Goal: Information Seeking & Learning: Learn about a topic

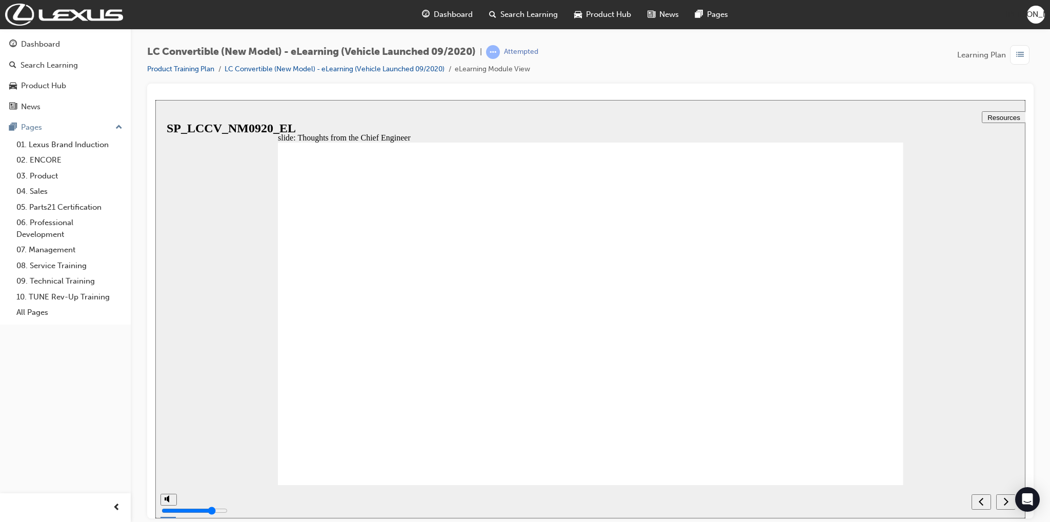
click at [969, 309] on div "slide: Thoughts from the Chief Engineer Rectangle 9 1 Following the global reve…" at bounding box center [590, 308] width 870 height 418
click at [1001, 500] on div "next" at bounding box center [1005, 501] width 11 height 11
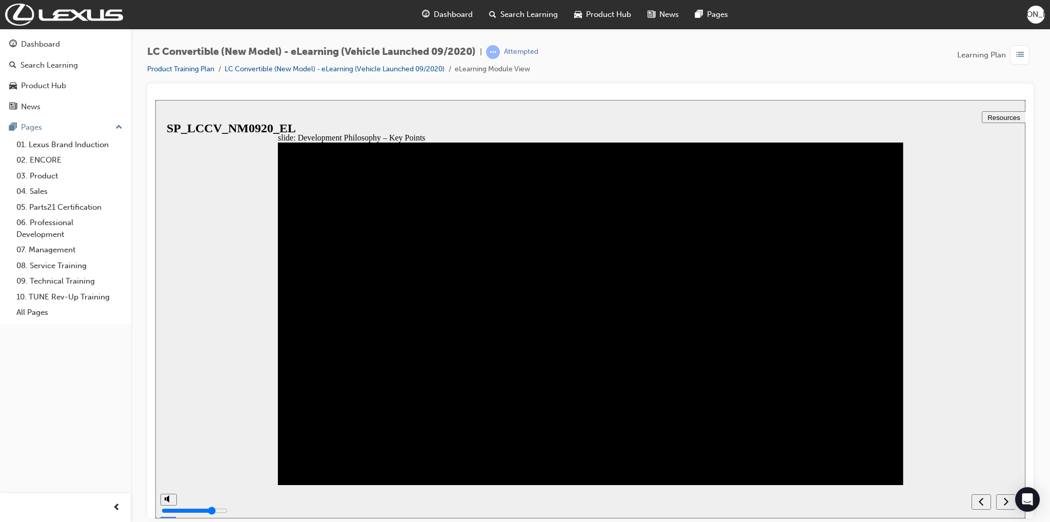
click at [1004, 503] on icon "next" at bounding box center [1005, 500] width 5 height 9
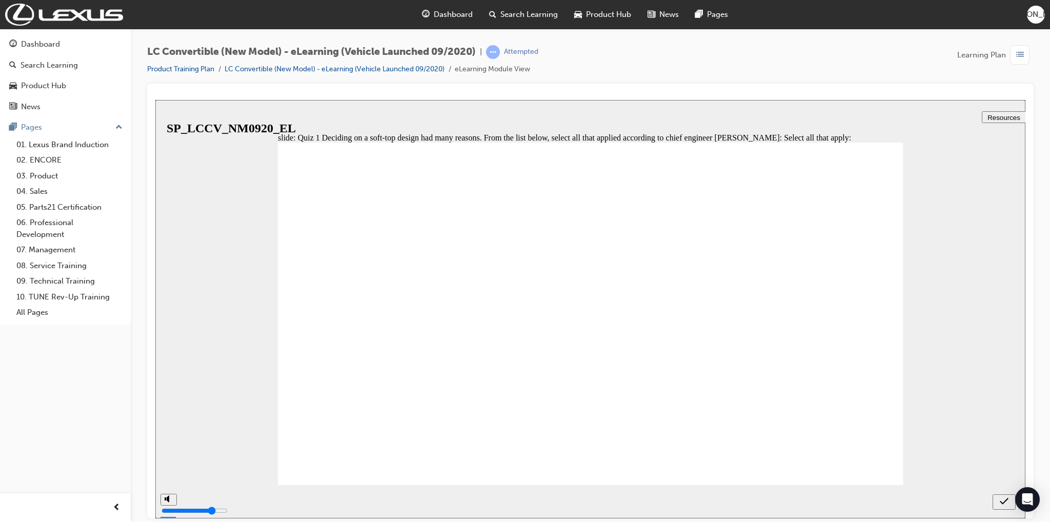
checkbox input "true"
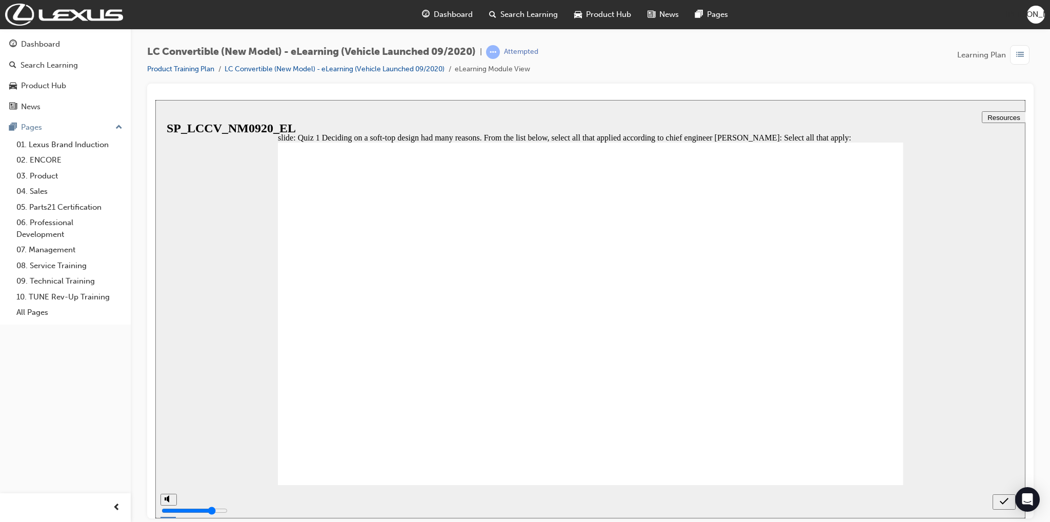
checkbox input "true"
click at [1007, 504] on icon "submit" at bounding box center [1003, 500] width 9 height 9
click at [910, 446] on div "slide: Key Specifications Rectangle 37 Rectangle 39 {"HashCode":-675709299,"Pla…" at bounding box center [590, 308] width 870 height 418
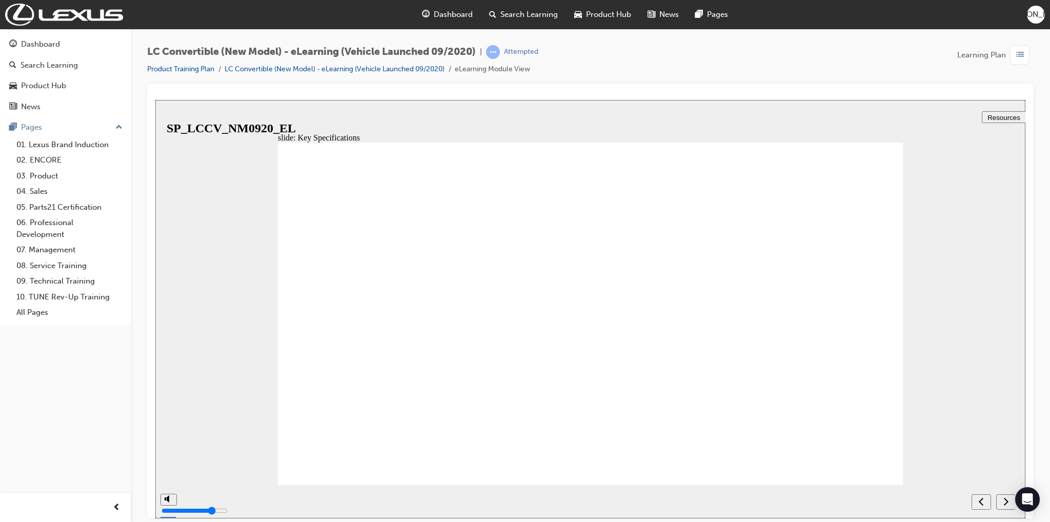
click at [1004, 499] on icon "next" at bounding box center [1005, 500] width 5 height 9
click at [205, 254] on div "slide: Key Specifications Rectangle 37 Rectangle 39 {"HashCode":-675709299,"Pla…" at bounding box center [590, 308] width 870 height 418
click at [1001, 499] on div "next" at bounding box center [1005, 501] width 11 height 11
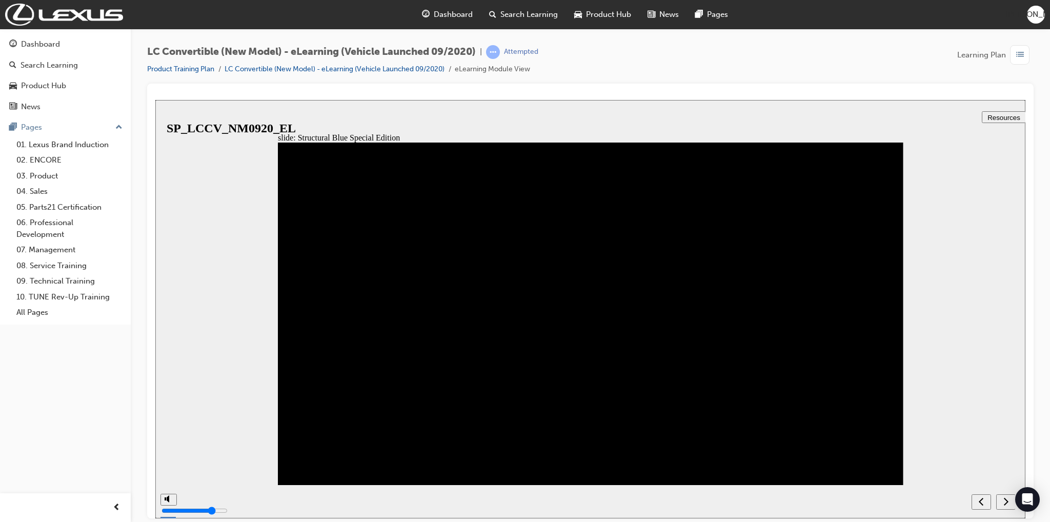
click at [1005, 499] on icon "next" at bounding box center [1005, 500] width 5 height 9
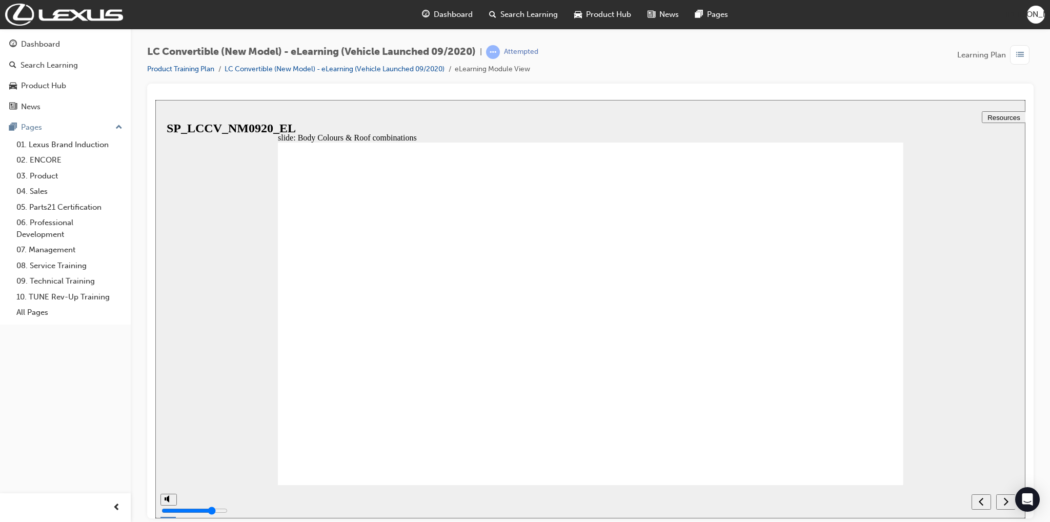
click at [983, 505] on icon "previous" at bounding box center [980, 500] width 5 height 9
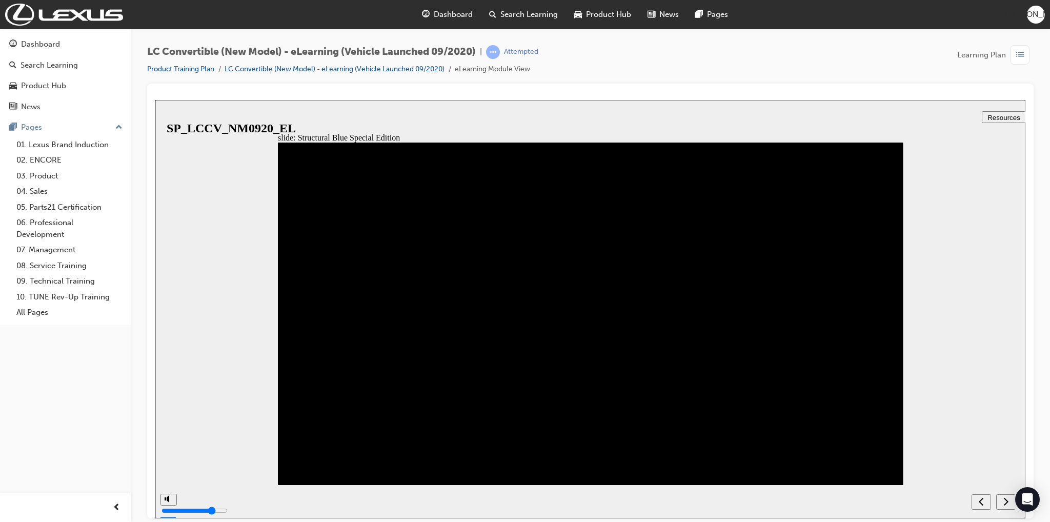
click at [1006, 506] on button "next" at bounding box center [1005, 501] width 19 height 15
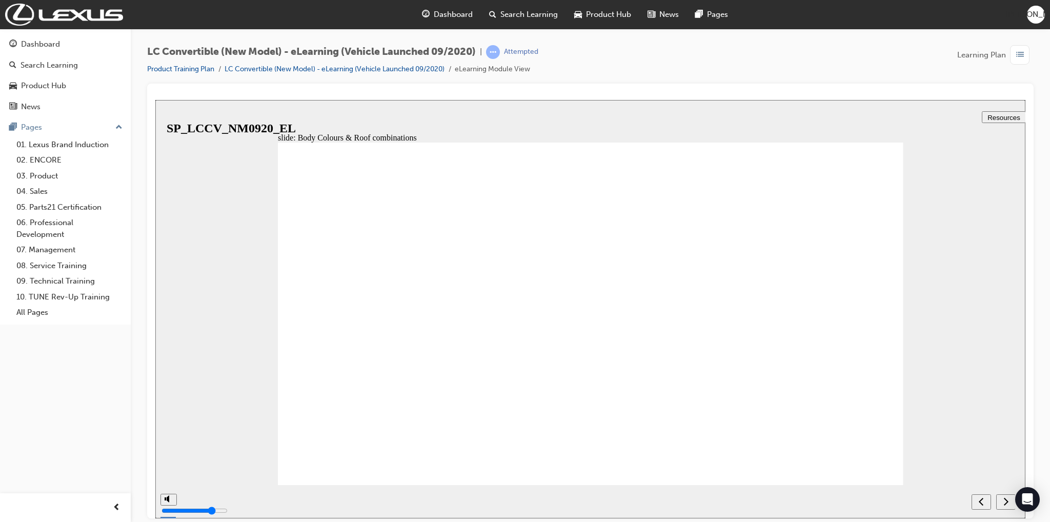
click at [1007, 498] on icon "next" at bounding box center [1005, 500] width 5 height 9
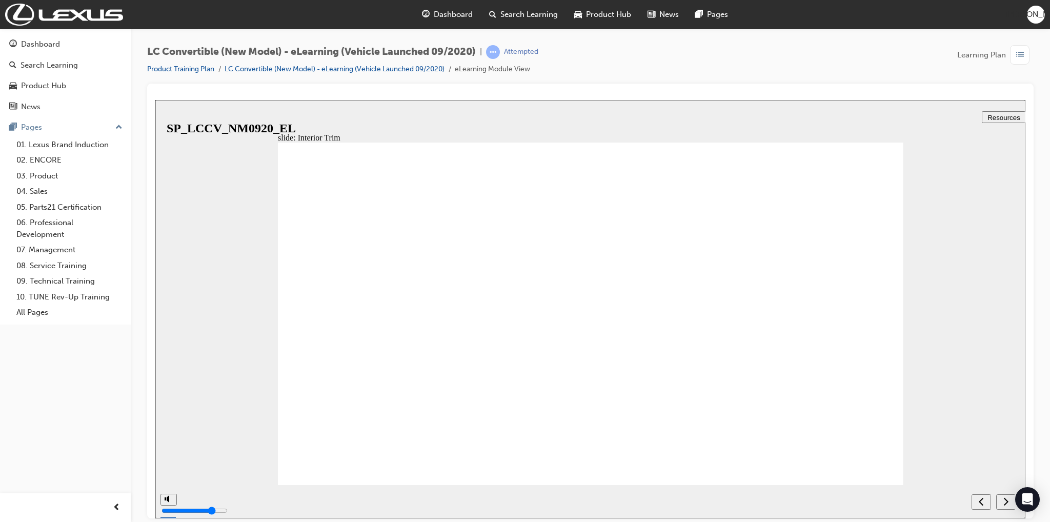
click at [1000, 503] on div "next" at bounding box center [1005, 501] width 11 height 11
radio input "true"
click at [1001, 503] on icon "submit" at bounding box center [1003, 500] width 9 height 9
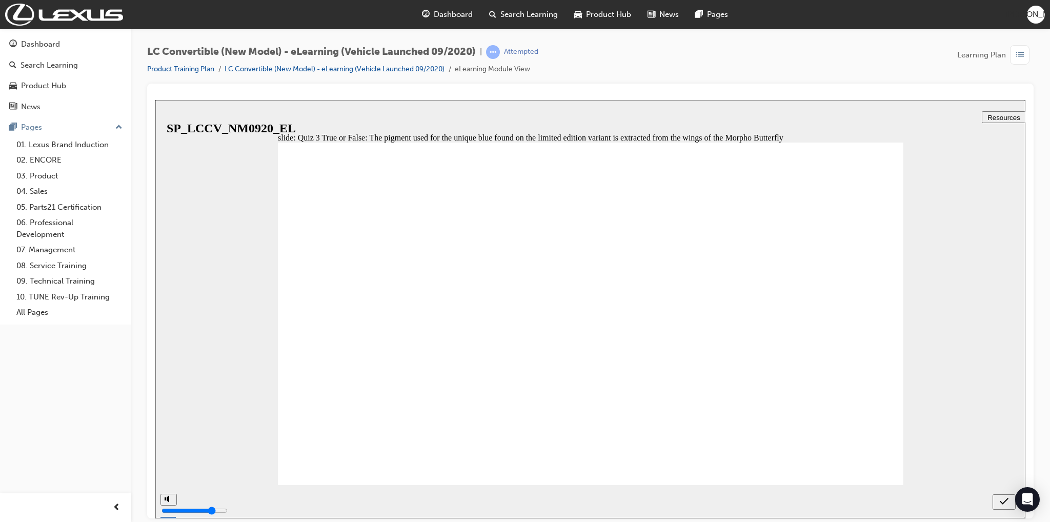
radio input "false"
radio input "true"
click at [992, 495] on section at bounding box center [590, 500] width 870 height 33
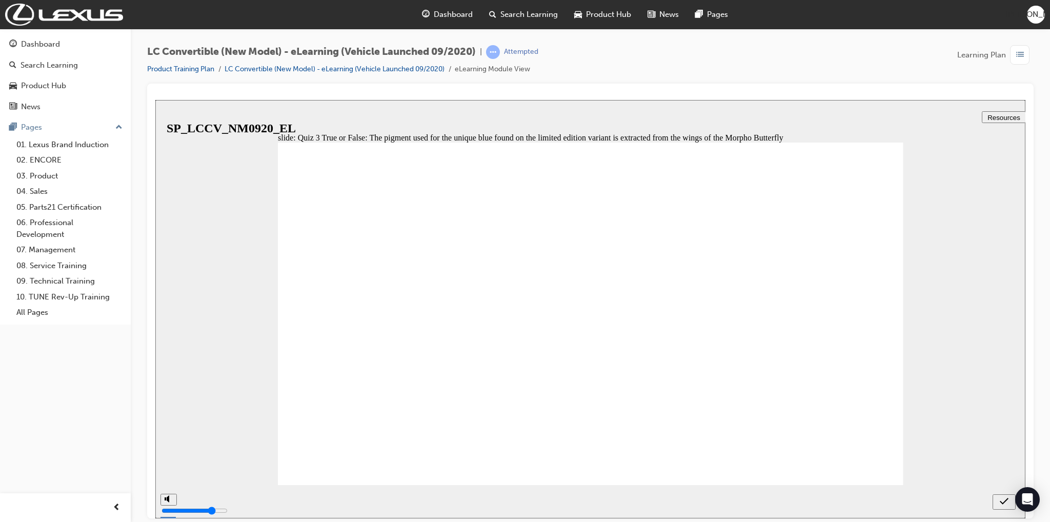
click at [998, 501] on div "submit" at bounding box center [1003, 501] width 15 height 11
radio input "true"
click at [1005, 504] on icon "submit" at bounding box center [1003, 500] width 9 height 9
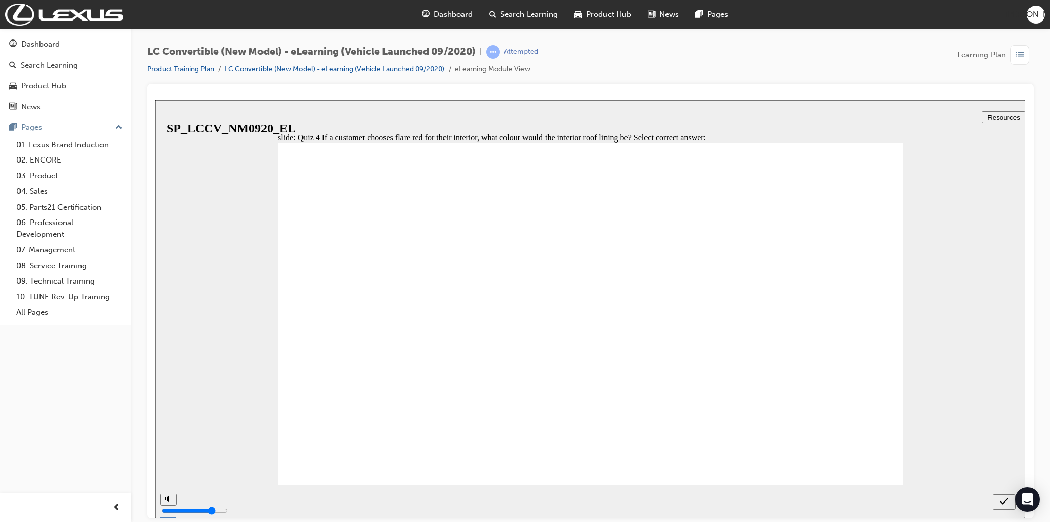
click at [1006, 505] on icon "next" at bounding box center [1005, 500] width 5 height 9
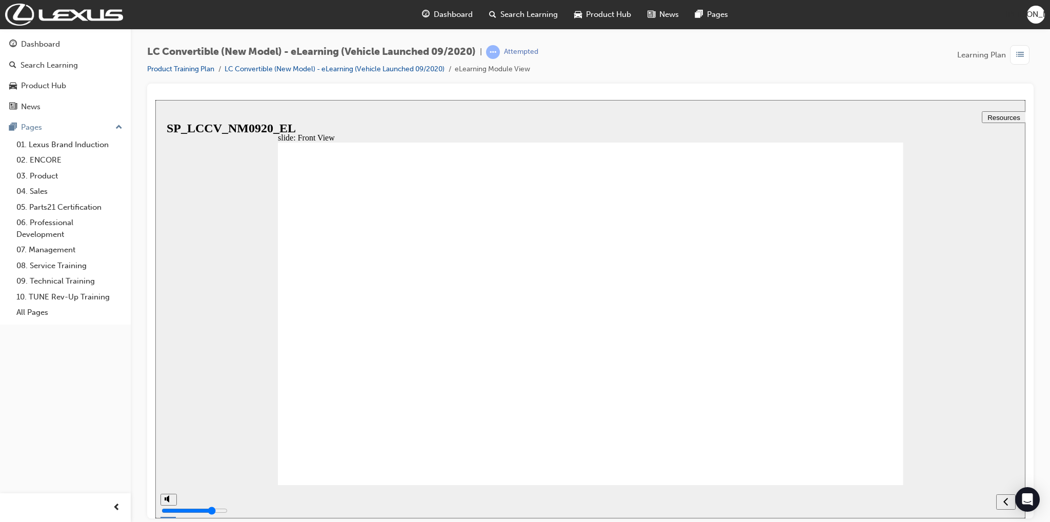
click at [984, 376] on div "slide: Front View Rectangle 39 1 Rectangle 15 Straight Connector 11 1 Sports En…" at bounding box center [590, 308] width 870 height 418
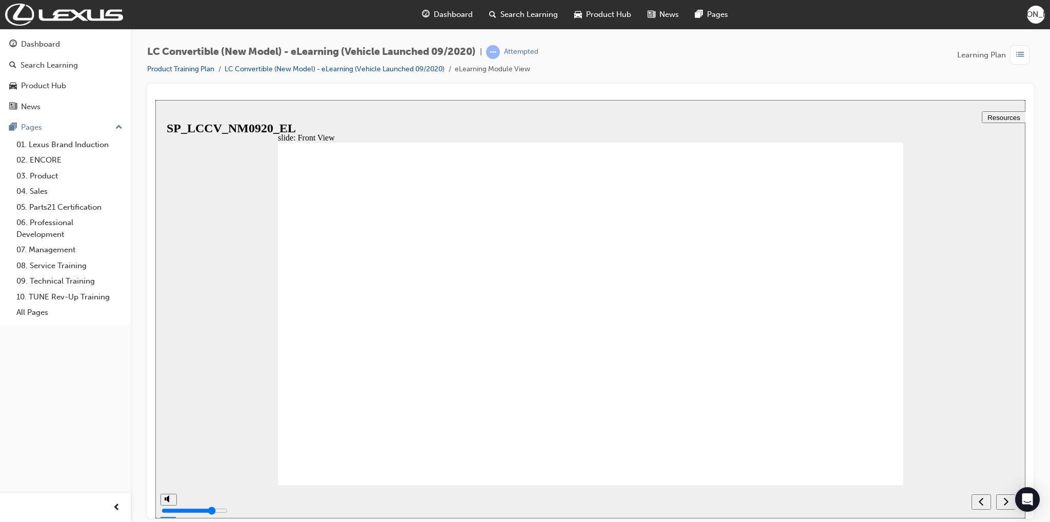
click at [1006, 500] on icon "next" at bounding box center [1005, 500] width 5 height 9
checkbox input "true"
click at [1005, 498] on icon "submit" at bounding box center [1003, 500] width 9 height 9
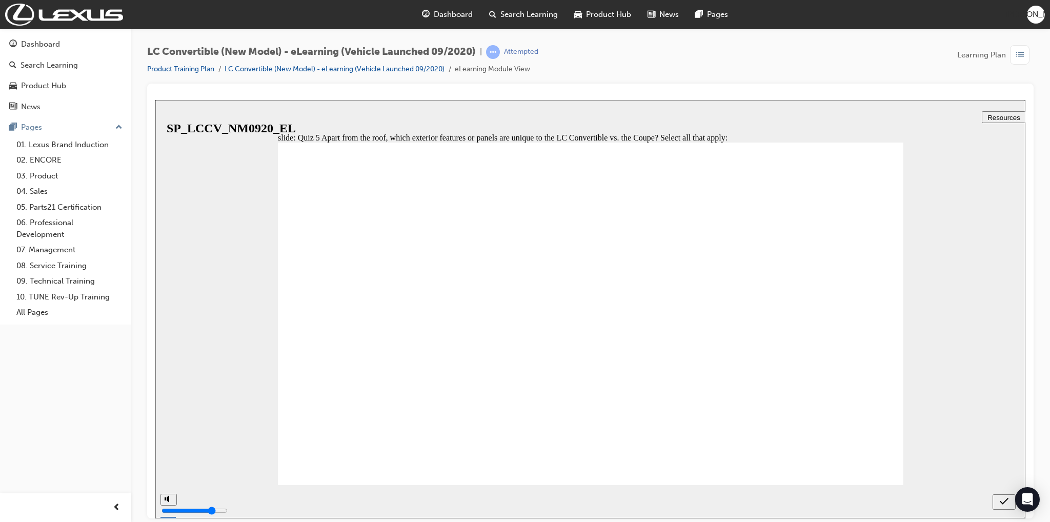
checkbox input "false"
checkbox input "true"
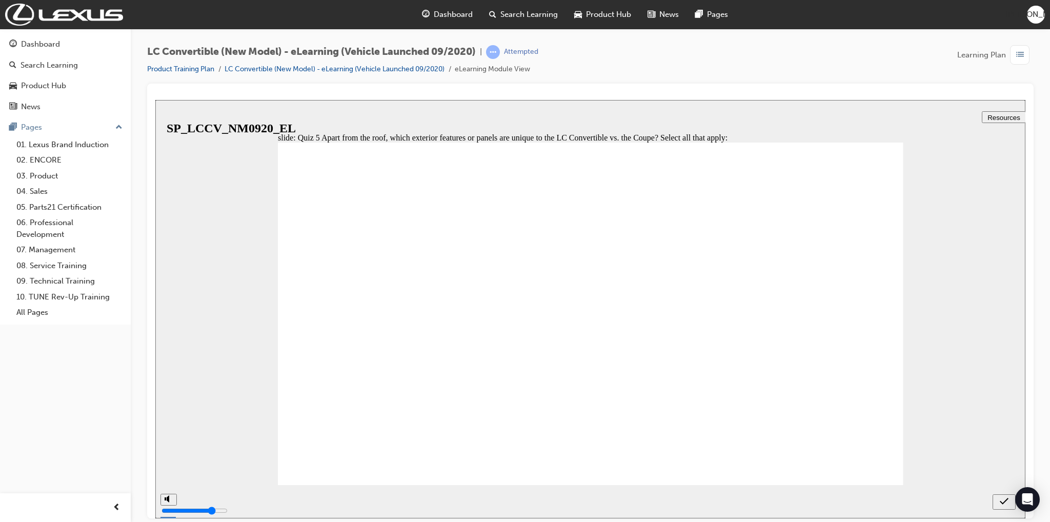
click at [1008, 503] on div "submit" at bounding box center [1003, 501] width 15 height 11
radio input "true"
click at [1005, 500] on icon "submit" at bounding box center [1003, 500] width 9 height 9
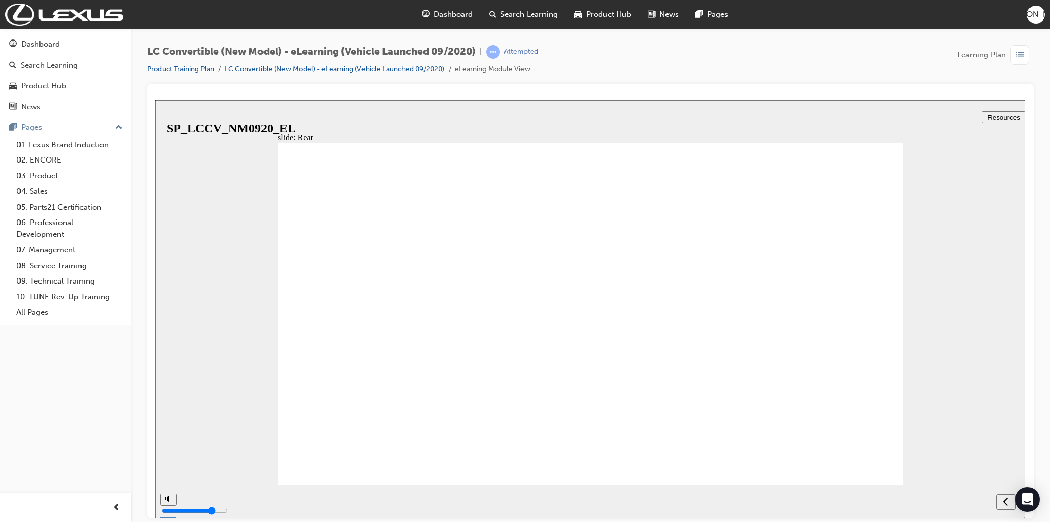
click at [985, 446] on div "slide: Rear Rectangle 39 1 Rectangle 15 Straight Connector 11 1 Cargo Capacity …" at bounding box center [590, 308] width 870 height 418
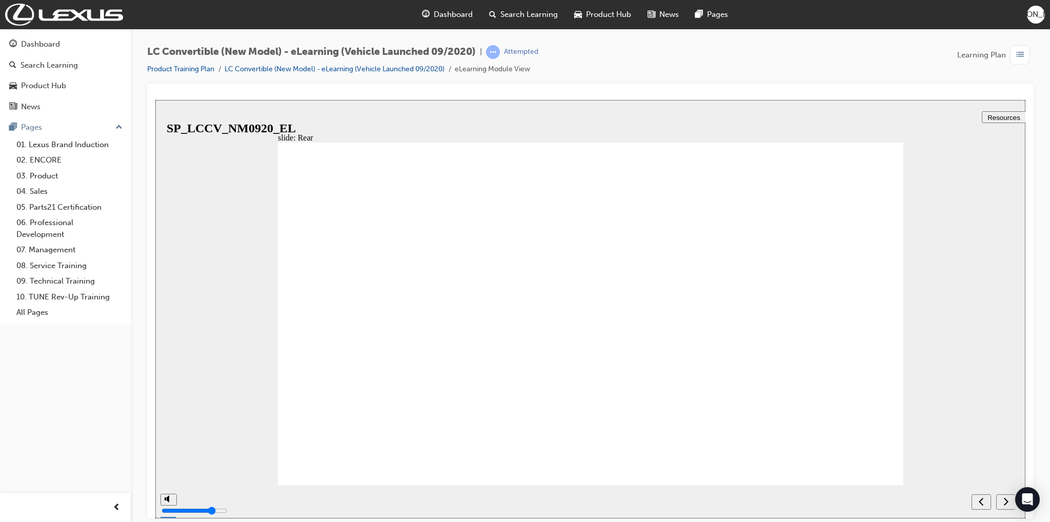
click at [1004, 503] on icon "next" at bounding box center [1005, 500] width 5 height 9
radio input "true"
click at [962, 438] on div "slide: Quiz 7 TRUE OR FALSE: The active rollbars are designed to engage during …" at bounding box center [590, 308] width 870 height 418
click at [1003, 500] on icon "submit" at bounding box center [1003, 500] width 9 height 9
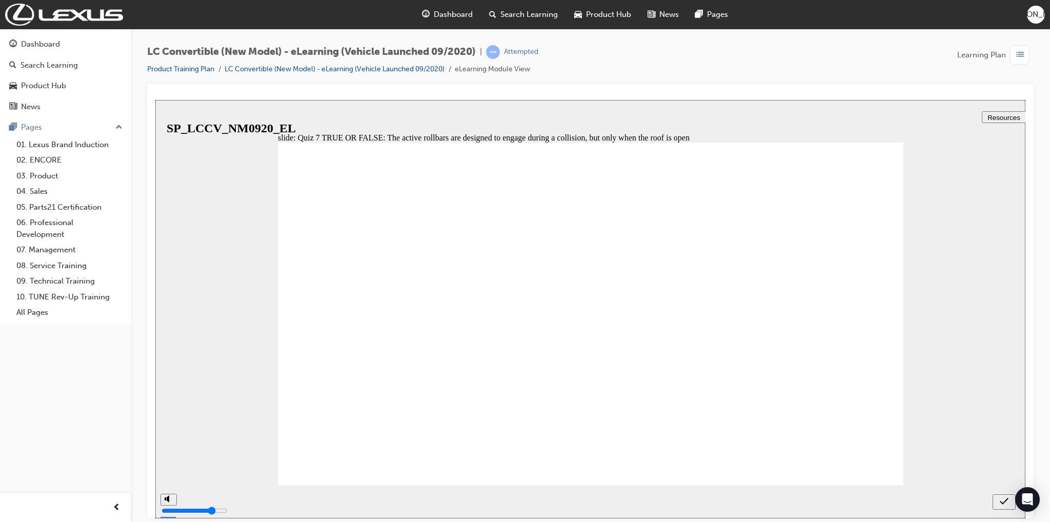
radio input "true"
click at [952, 401] on div "slide: Quiz 8 Complete this sentence: The storage design of the roof has enable…" at bounding box center [590, 308] width 870 height 418
click at [1006, 504] on icon "submit" at bounding box center [1003, 500] width 9 height 9
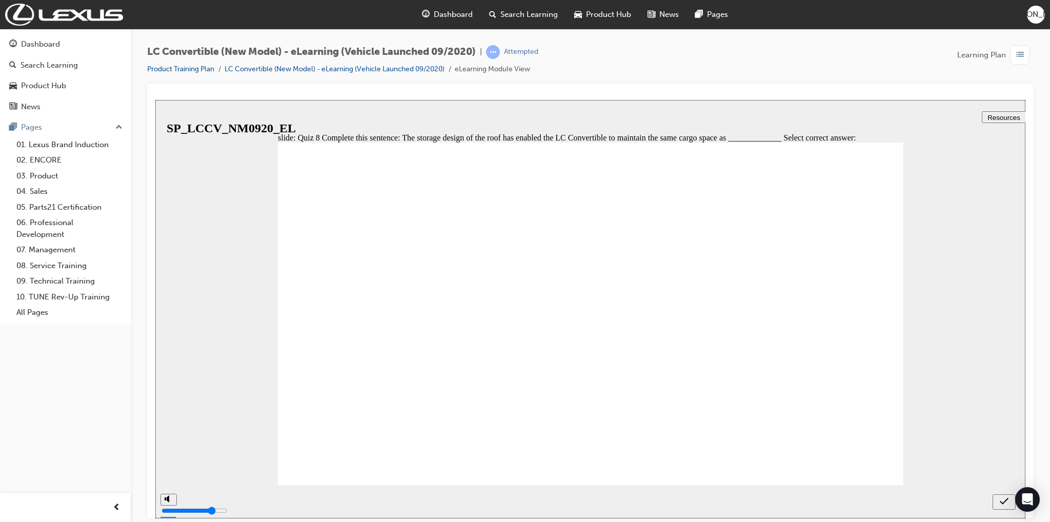
radio input "true"
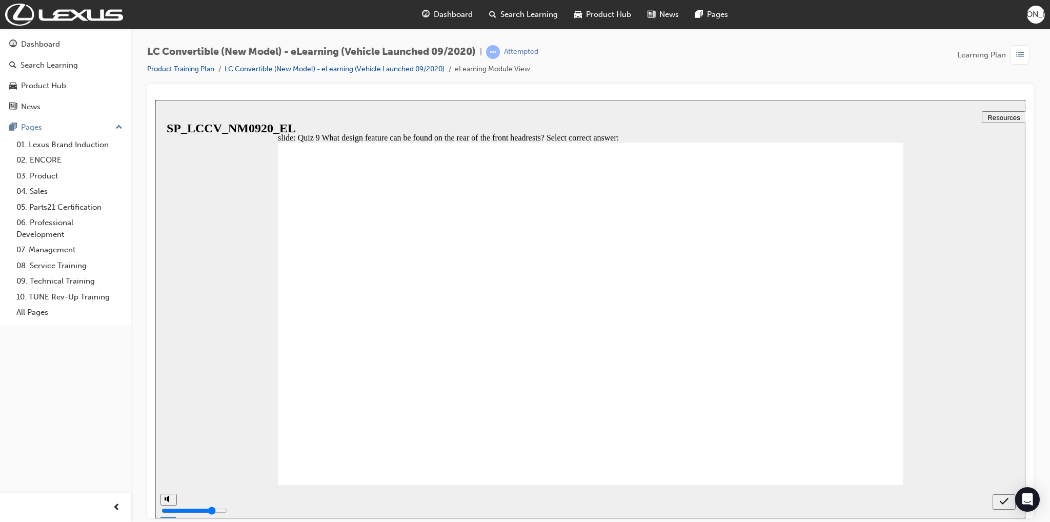
radio input "false"
radio input "true"
click at [1004, 502] on icon "submit" at bounding box center [1003, 500] width 9 height 7
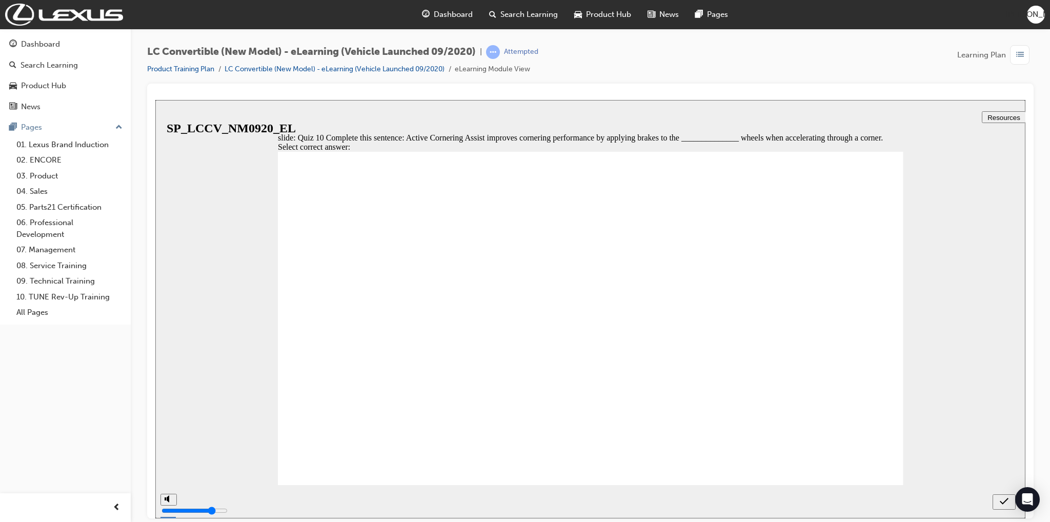
radio input "true"
click at [999, 373] on div "slide: Quiz 10 Complete this sentence: Active Cornering Assist improves corneri…" at bounding box center [590, 308] width 870 height 418
click at [1003, 506] on button "submit" at bounding box center [1003, 501] width 23 height 15
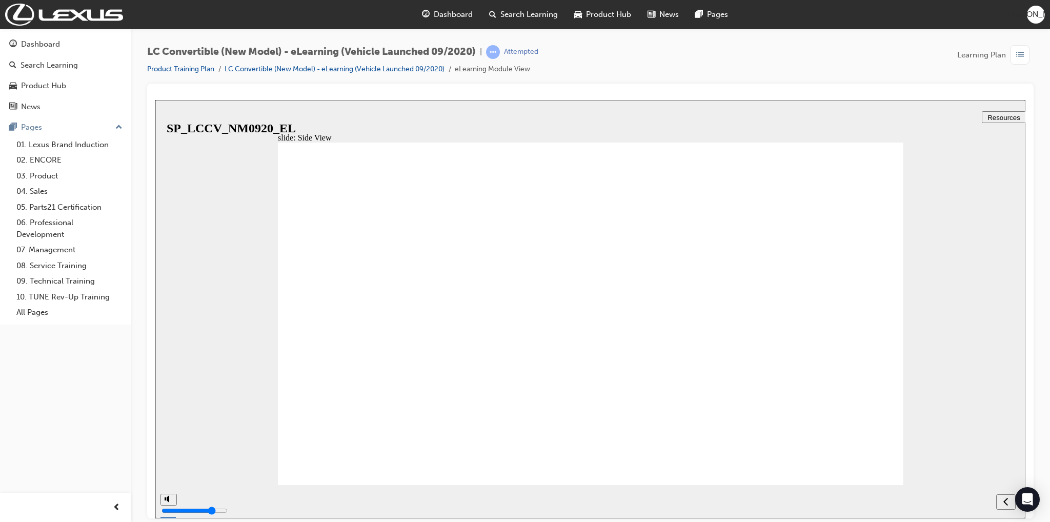
click at [1009, 500] on div "next" at bounding box center [1005, 501] width 11 height 11
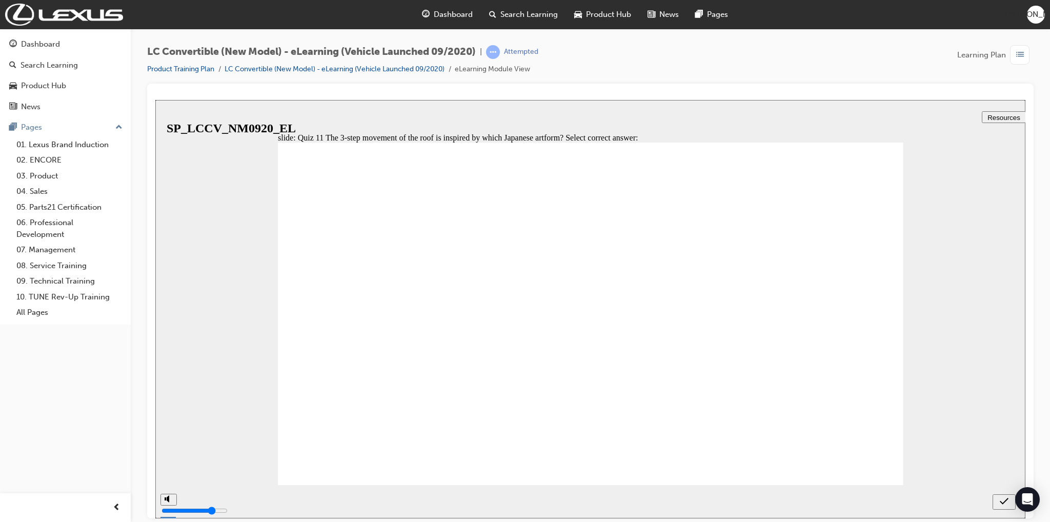
radio input "true"
click at [1005, 500] on icon "submit" at bounding box center [1003, 500] width 9 height 7
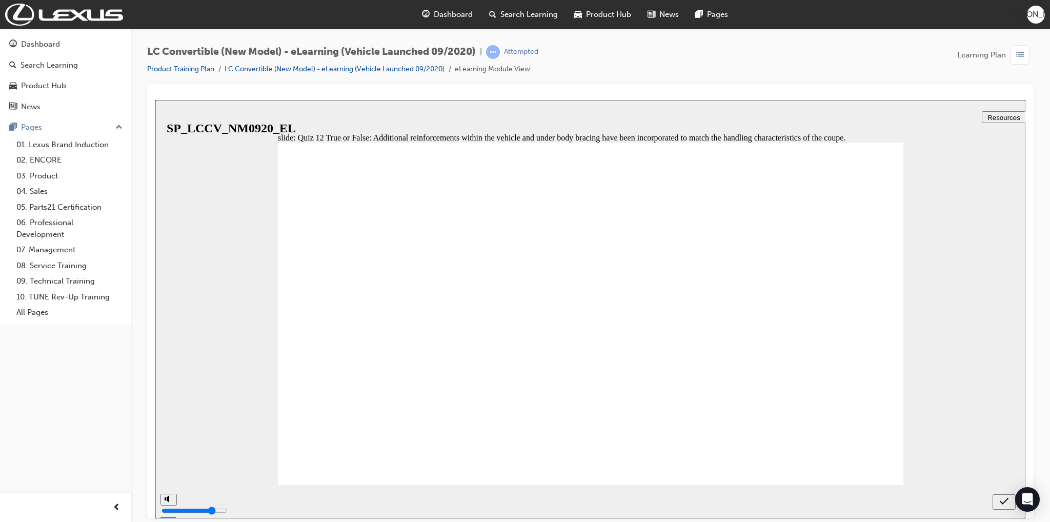
radio input "true"
click at [1017, 500] on div "Open Intercom Messenger" at bounding box center [1027, 499] width 27 height 27
click at [1003, 497] on icon "submit" at bounding box center [1003, 500] width 9 height 9
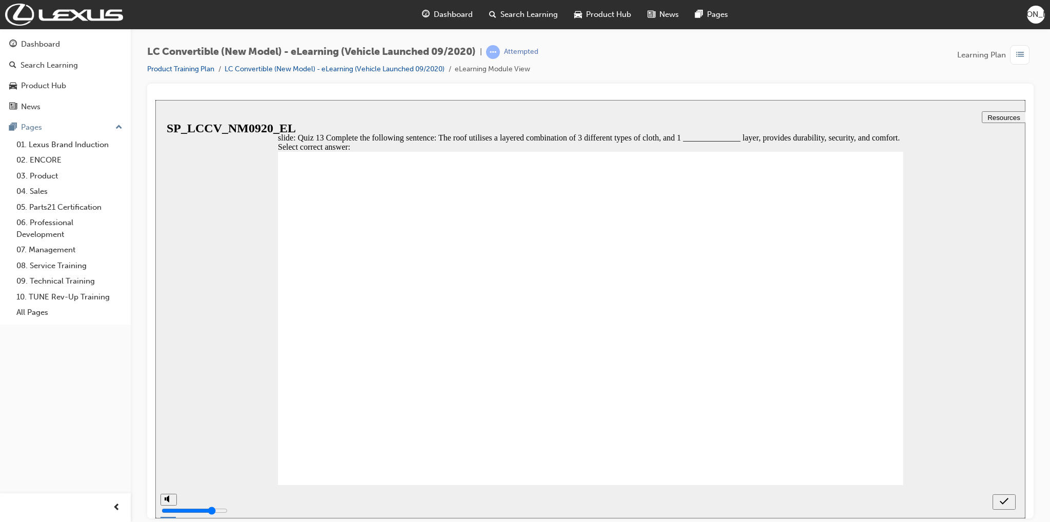
click at [931, 327] on div "slide: Quiz 13 Complete the following sentence: The roof utilises a layered com…" at bounding box center [590, 308] width 870 height 418
click at [256, 385] on div "slide: Quiz 13 Complete the following sentence: The roof utilises a layered com…" at bounding box center [590, 308] width 870 height 418
radio input "true"
click at [1000, 500] on icon "submit" at bounding box center [1003, 500] width 9 height 9
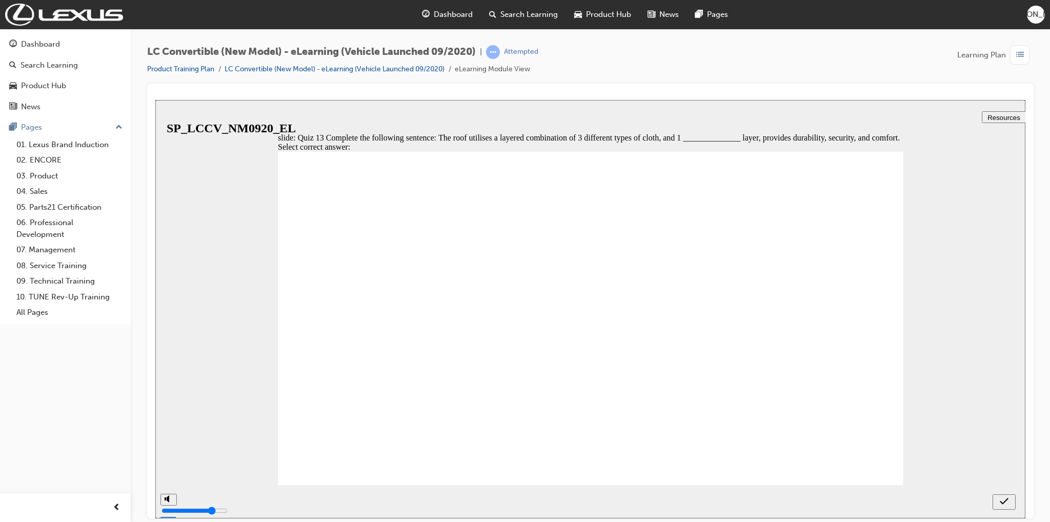
radio input "true"
click at [1000, 505] on icon "submit" at bounding box center [1003, 500] width 9 height 9
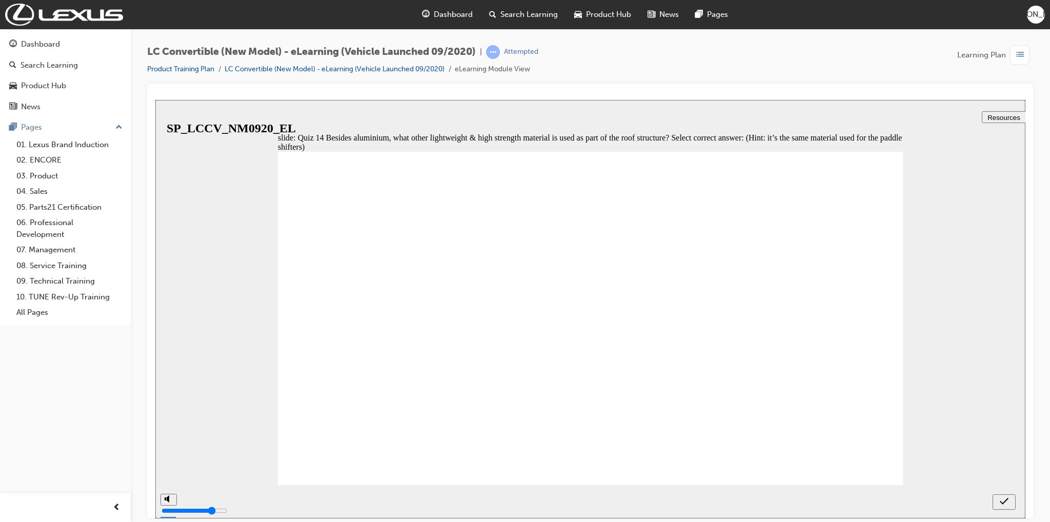
radio input "true"
click at [1000, 503] on icon "submit" at bounding box center [1003, 500] width 9 height 9
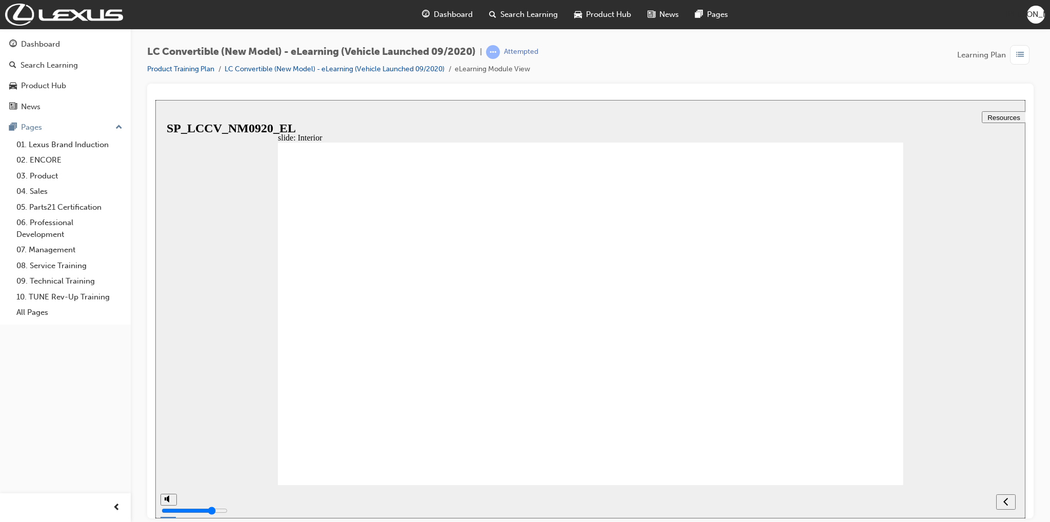
click at [1006, 501] on icon "previous" at bounding box center [1005, 500] width 5 height 9
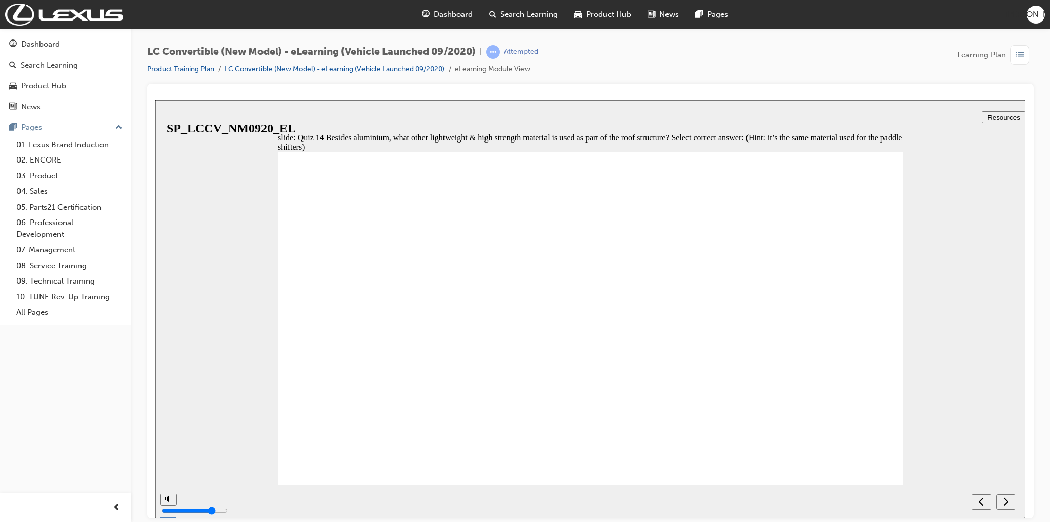
click at [984, 502] on div "previous" at bounding box center [980, 501] width 11 height 11
click at [1001, 498] on div "next" at bounding box center [1005, 501] width 11 height 11
drag, startPoint x: 338, startPoint y: 358, endPoint x: 743, endPoint y: 447, distance: 414.1
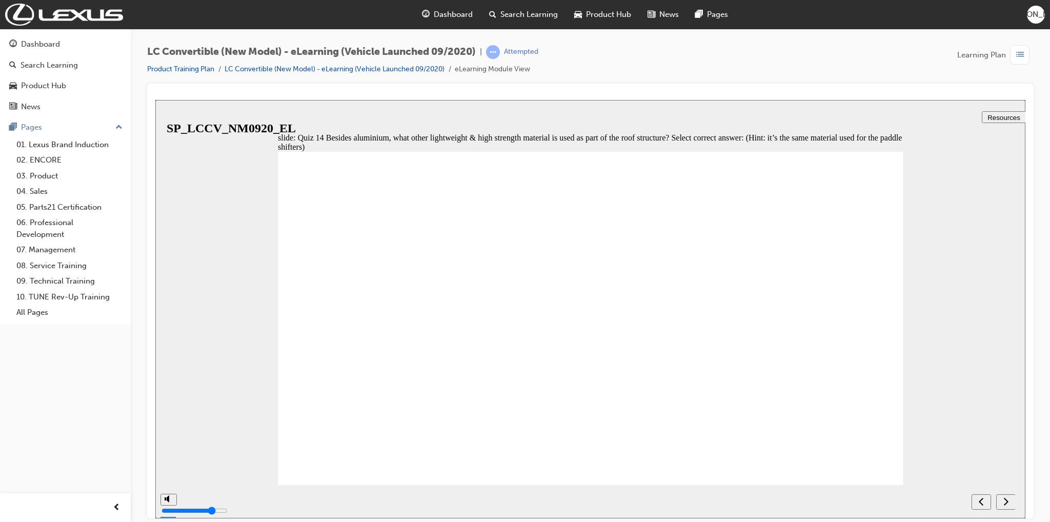
click at [1006, 504] on icon "next" at bounding box center [1005, 500] width 5 height 9
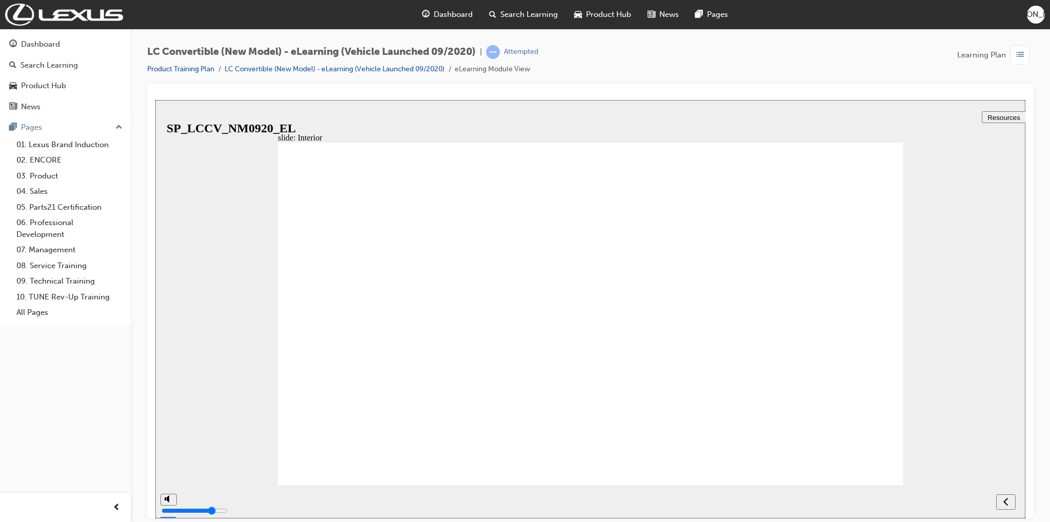
click at [1006, 497] on icon "previous" at bounding box center [1005, 500] width 5 height 9
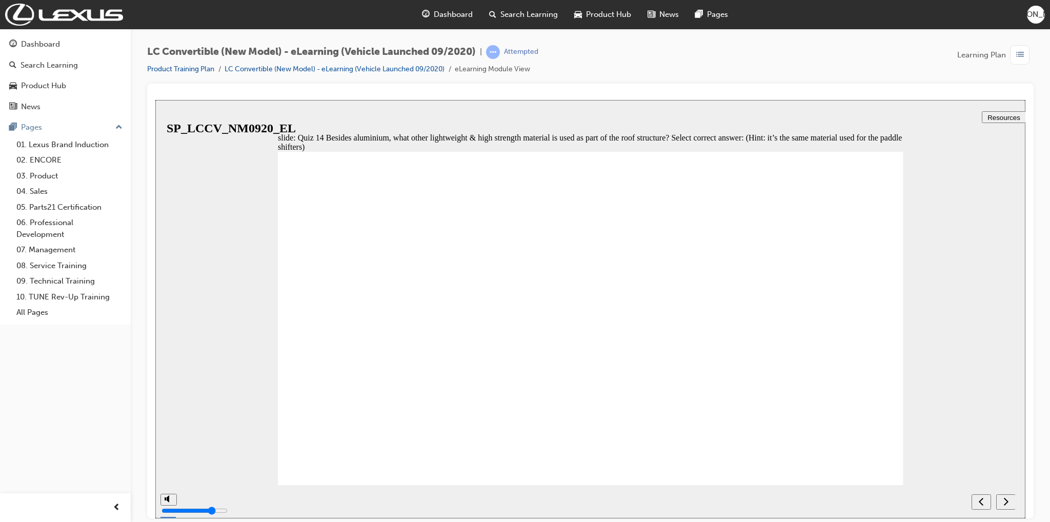
click at [1006, 497] on icon "next" at bounding box center [1005, 500] width 5 height 9
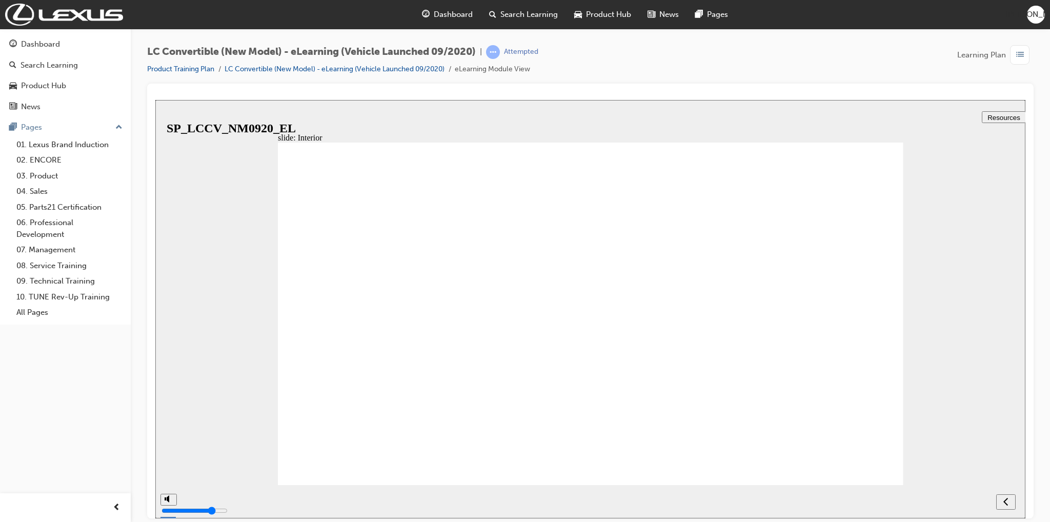
click at [1006, 497] on icon "previous" at bounding box center [1005, 500] width 5 height 9
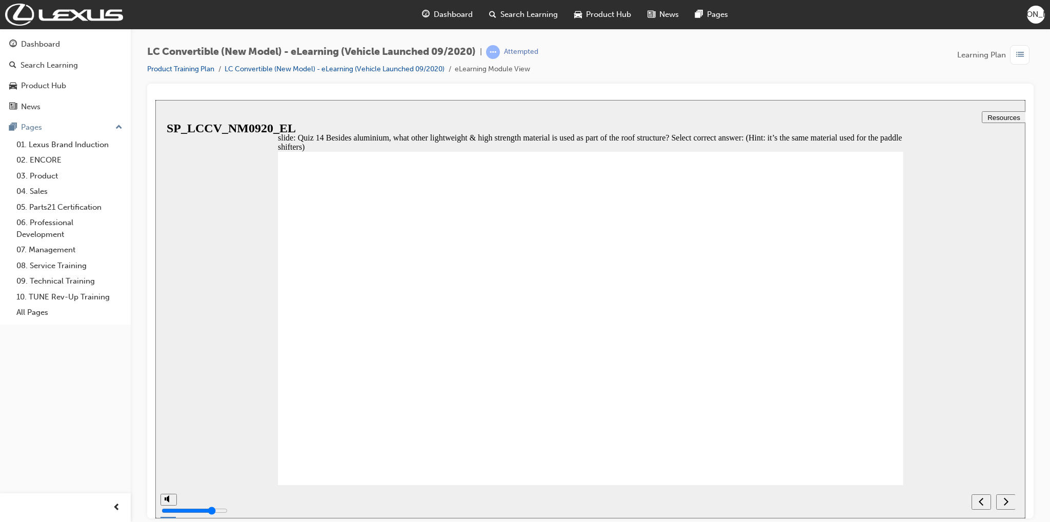
click at [1006, 497] on icon "next" at bounding box center [1005, 500] width 5 height 9
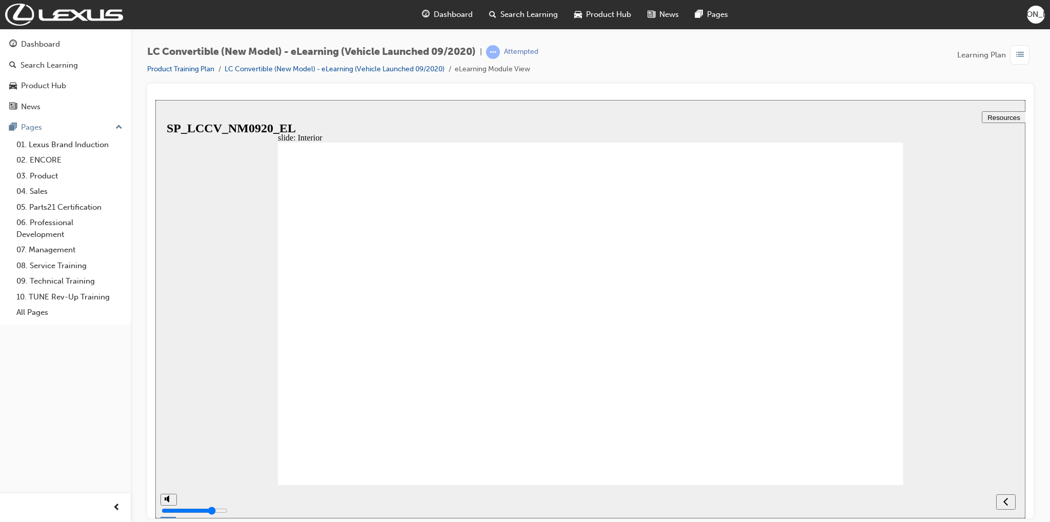
click at [1005, 502] on icon "previous" at bounding box center [1005, 500] width 5 height 9
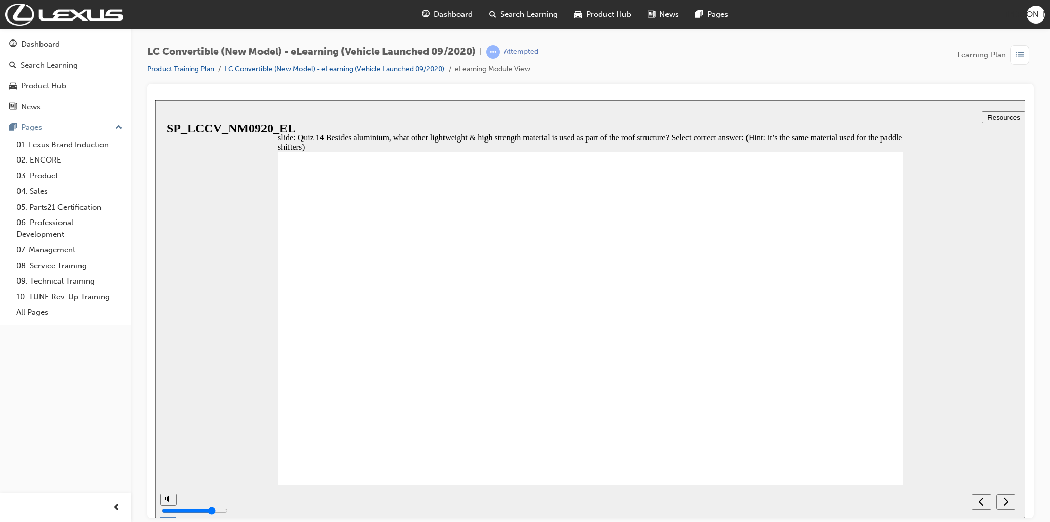
click at [984, 500] on div "previous" at bounding box center [980, 501] width 11 height 11
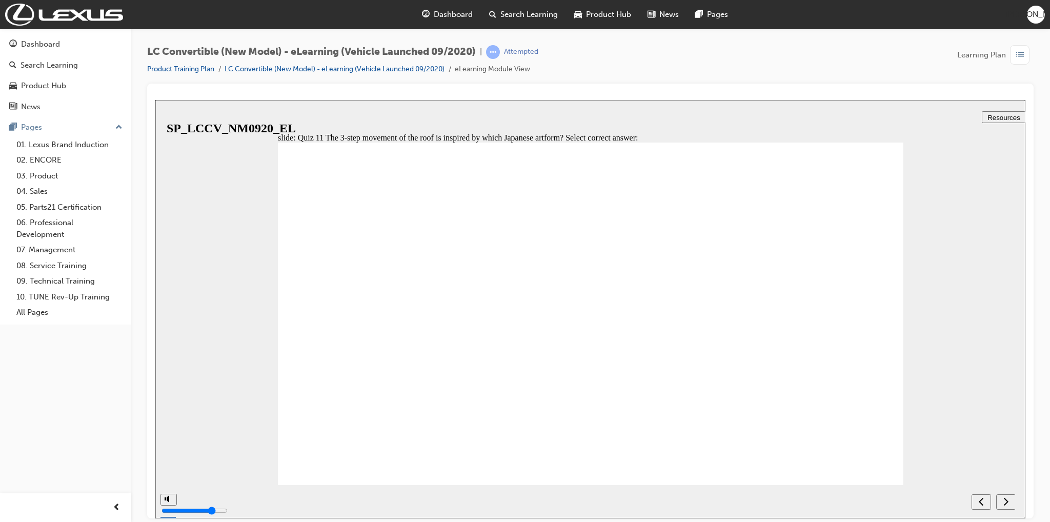
click at [984, 500] on div "previous" at bounding box center [980, 501] width 11 height 11
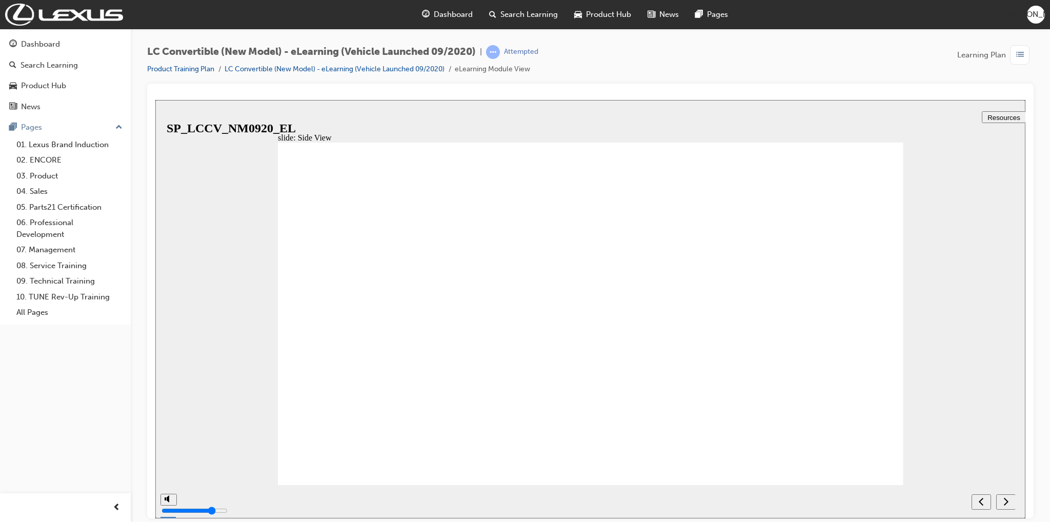
click at [982, 502] on icon "previous" at bounding box center [980, 500] width 5 height 9
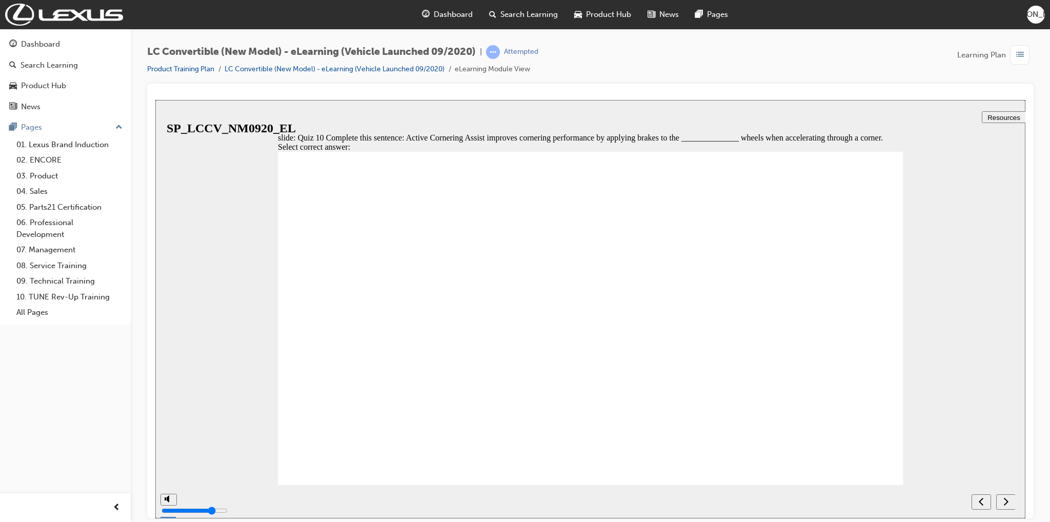
click at [979, 504] on icon "previous" at bounding box center [980, 500] width 5 height 9
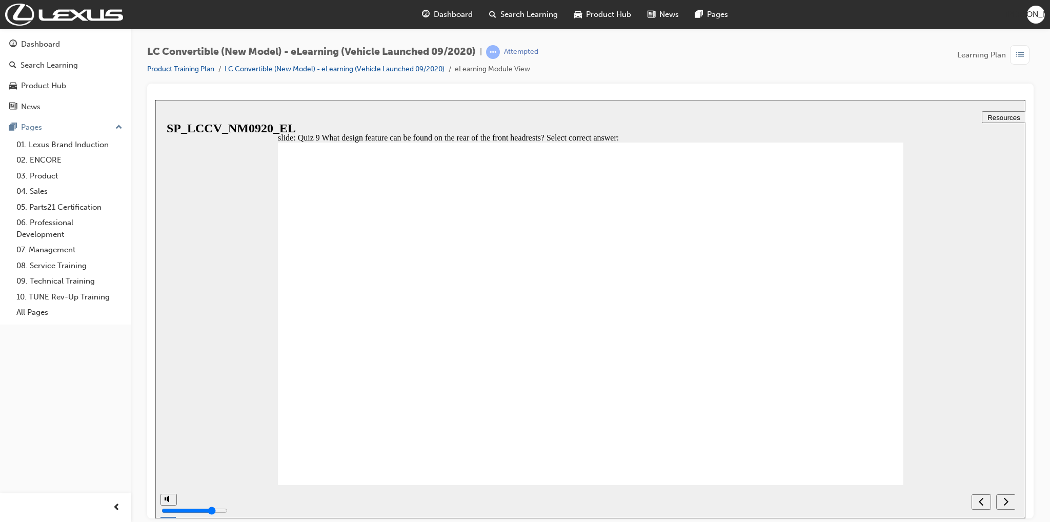
click at [1007, 505] on icon "next" at bounding box center [1005, 500] width 5 height 9
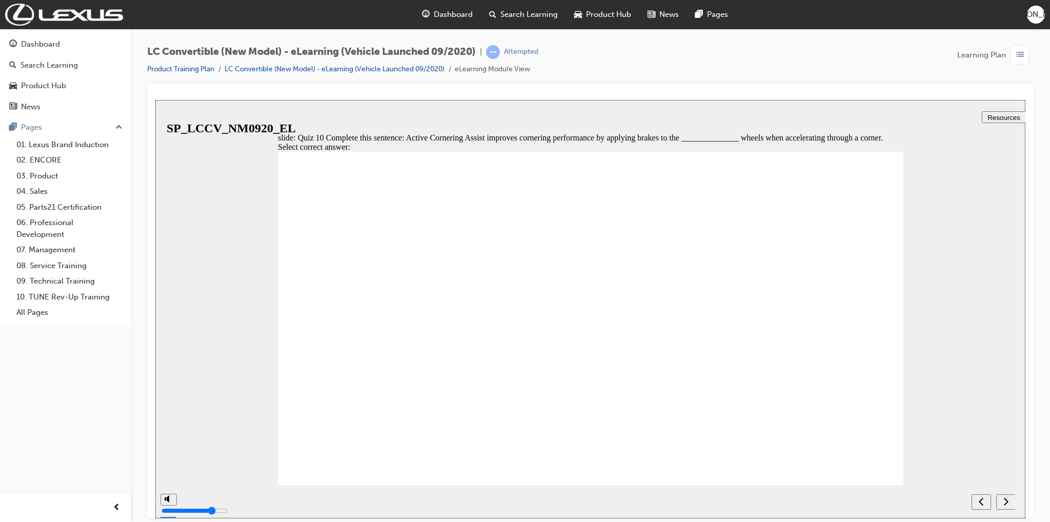
click at [1007, 505] on icon "next" at bounding box center [1005, 500] width 5 height 9
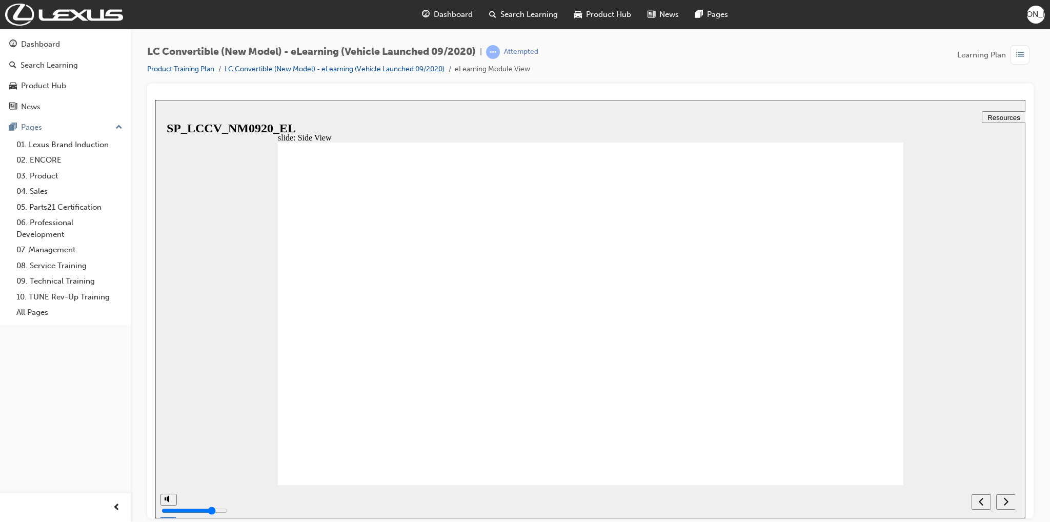
click at [983, 505] on icon "previous" at bounding box center [980, 501] width 5 height 8
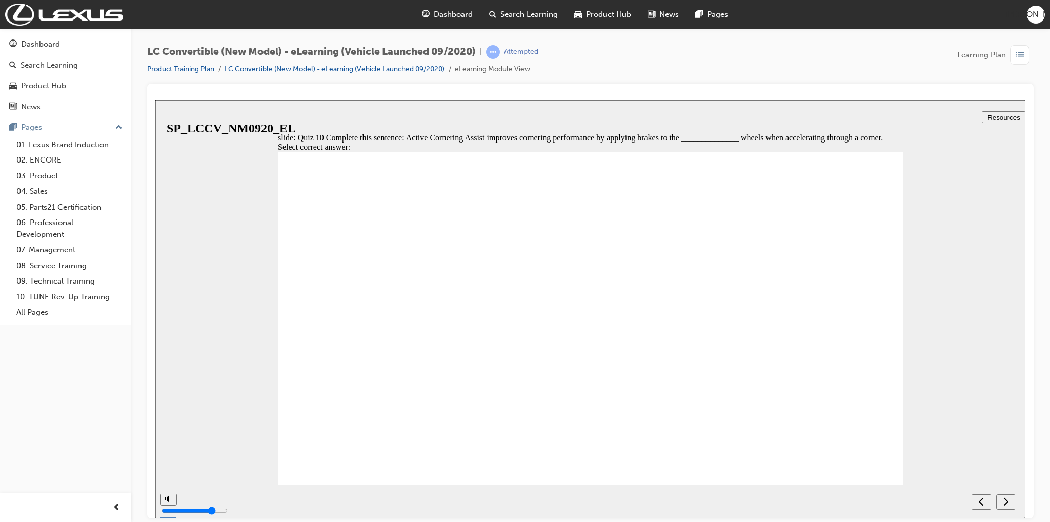
click at [1007, 505] on icon "next" at bounding box center [1005, 500] width 5 height 9
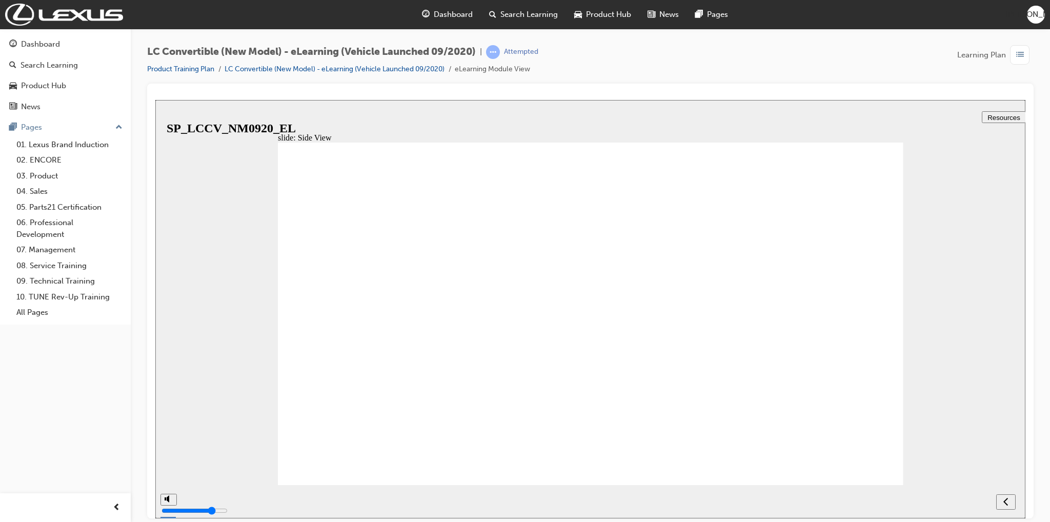
click at [1007, 505] on icon "previous" at bounding box center [1005, 501] width 5 height 8
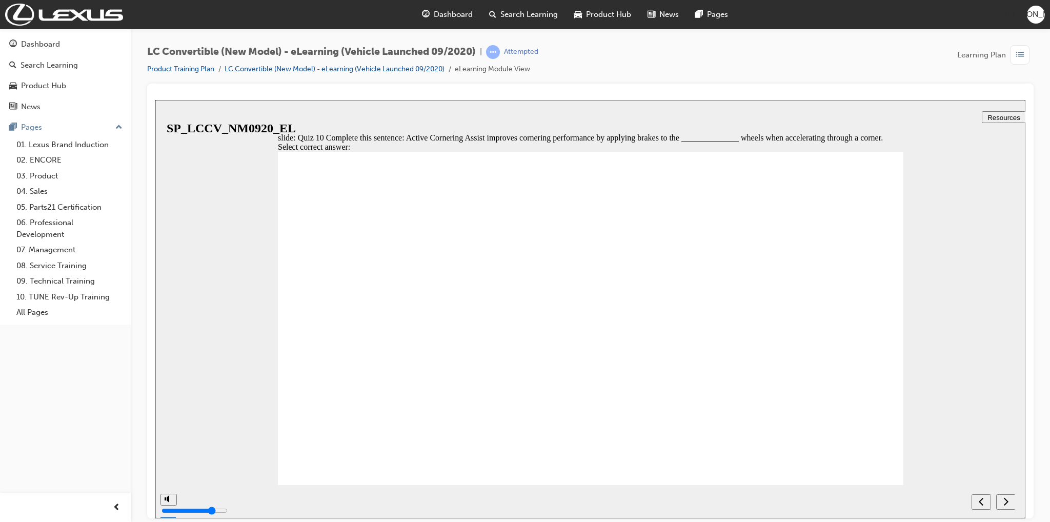
click at [1007, 505] on icon "next" at bounding box center [1005, 500] width 5 height 9
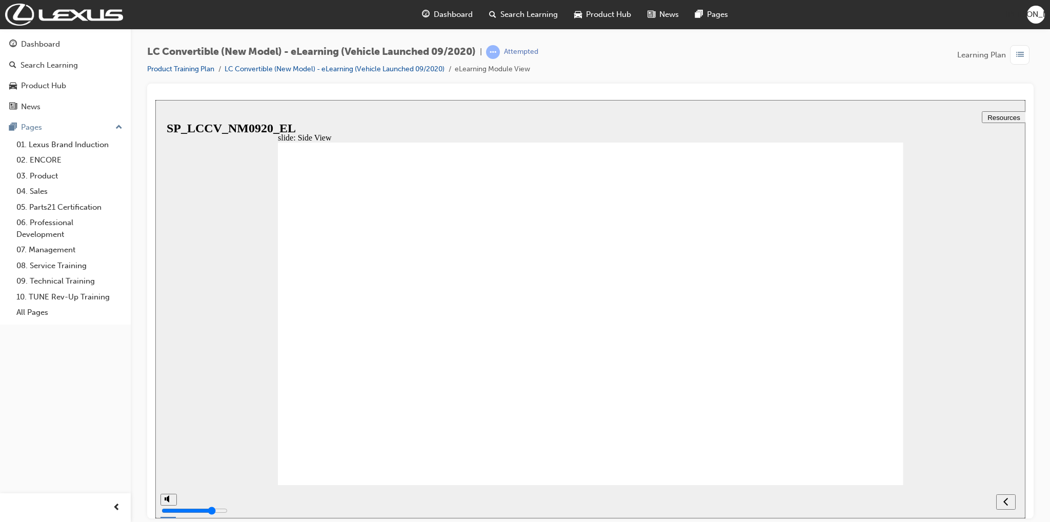
click at [1007, 505] on icon "previous" at bounding box center [1005, 501] width 5 height 8
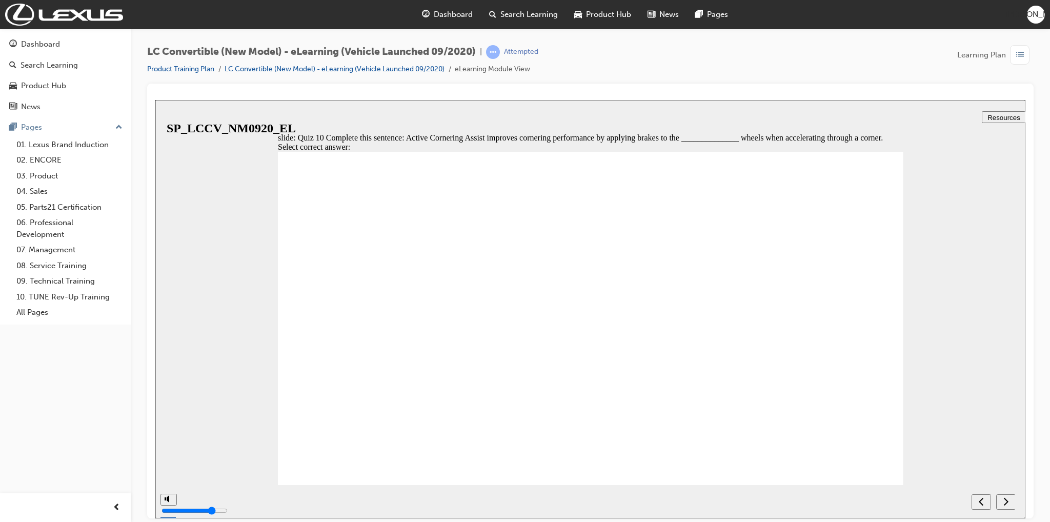
click at [1007, 505] on icon "next" at bounding box center [1005, 500] width 5 height 9
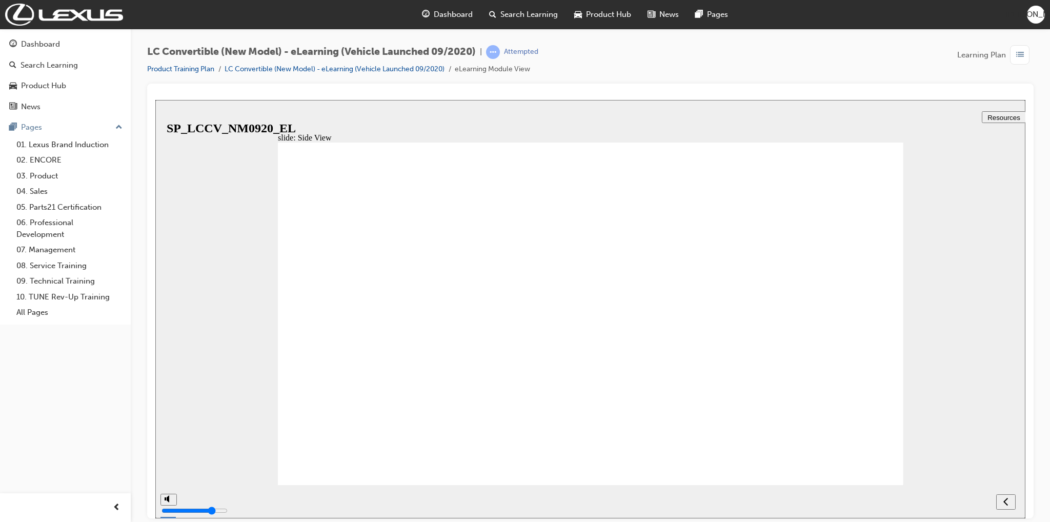
click at [1007, 505] on icon "previous" at bounding box center [1005, 501] width 5 height 8
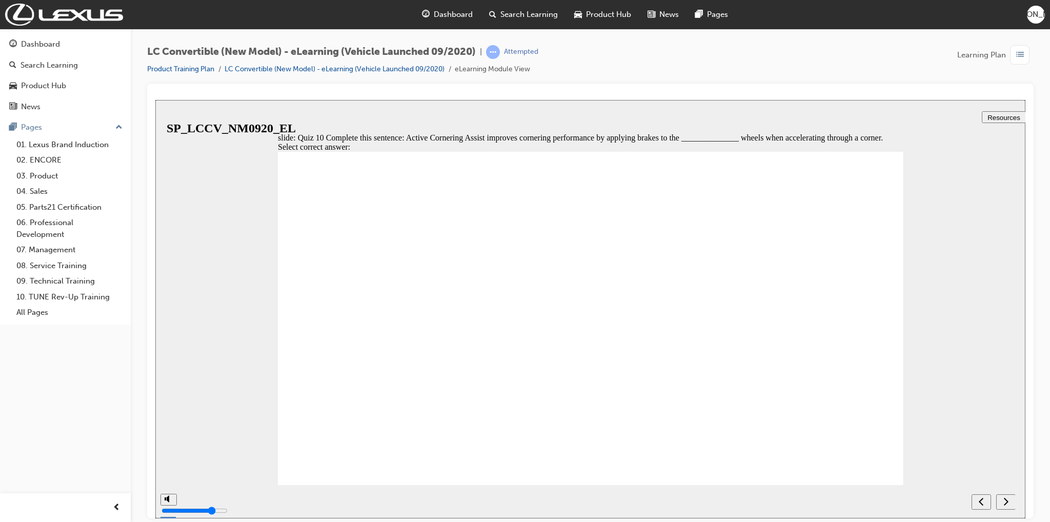
click at [1007, 505] on icon "next" at bounding box center [1005, 500] width 5 height 9
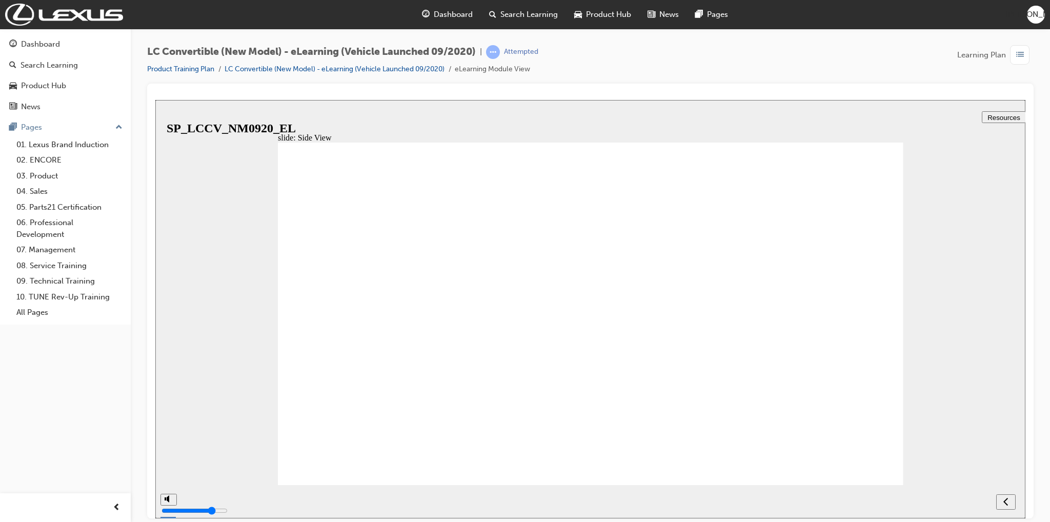
click at [1006, 499] on icon "previous" at bounding box center [1005, 501] width 5 height 8
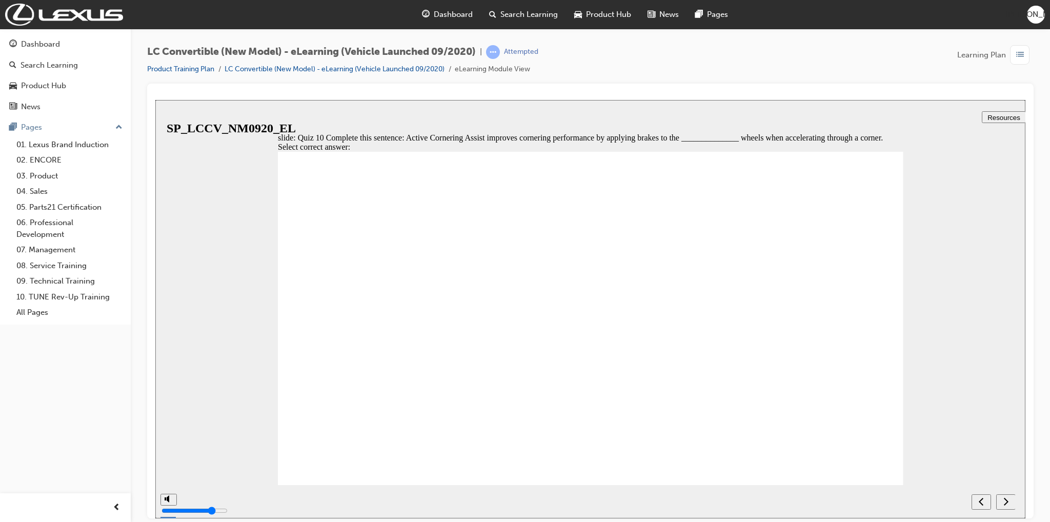
click at [1006, 500] on icon "next" at bounding box center [1005, 500] width 5 height 9
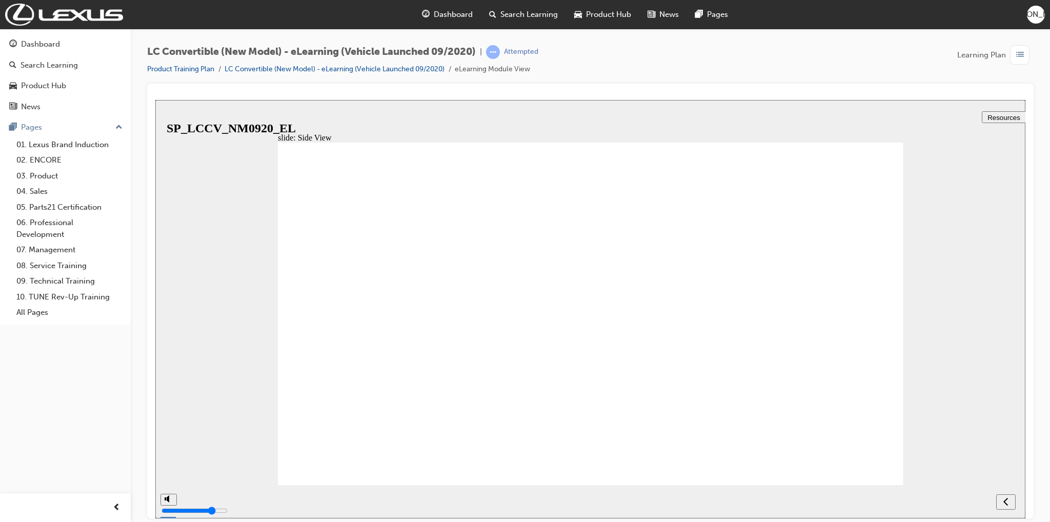
drag, startPoint x: 725, startPoint y: 283, endPoint x: 869, endPoint y: 131, distance: 209.6
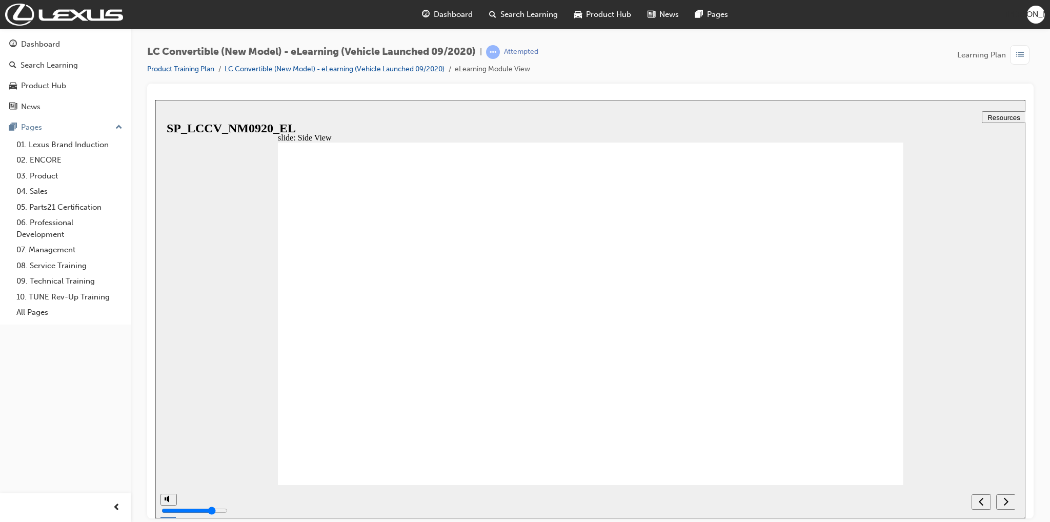
drag, startPoint x: 931, startPoint y: 384, endPoint x: 953, endPoint y: 432, distance: 53.0
click at [935, 387] on div "slide: Side View Rectangle 39 1 Rectangle 15 Straight Connector 11 1 Lightweigh…" at bounding box center [590, 308] width 870 height 418
click at [1006, 505] on icon "next" at bounding box center [1005, 500] width 5 height 9
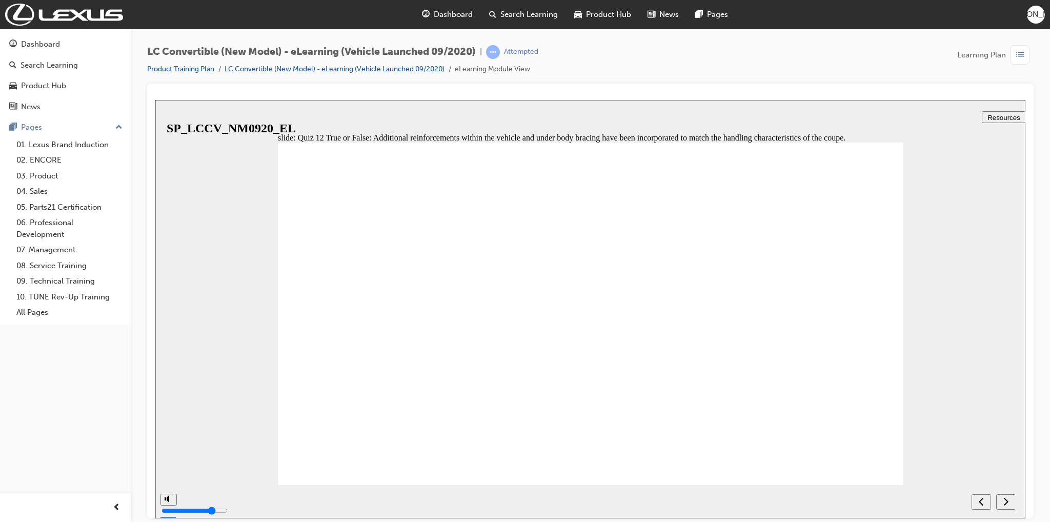
click at [1006, 505] on icon "next" at bounding box center [1005, 500] width 5 height 9
click at [1007, 499] on icon "next" at bounding box center [1005, 500] width 5 height 9
